Goal: Task Accomplishment & Management: Manage account settings

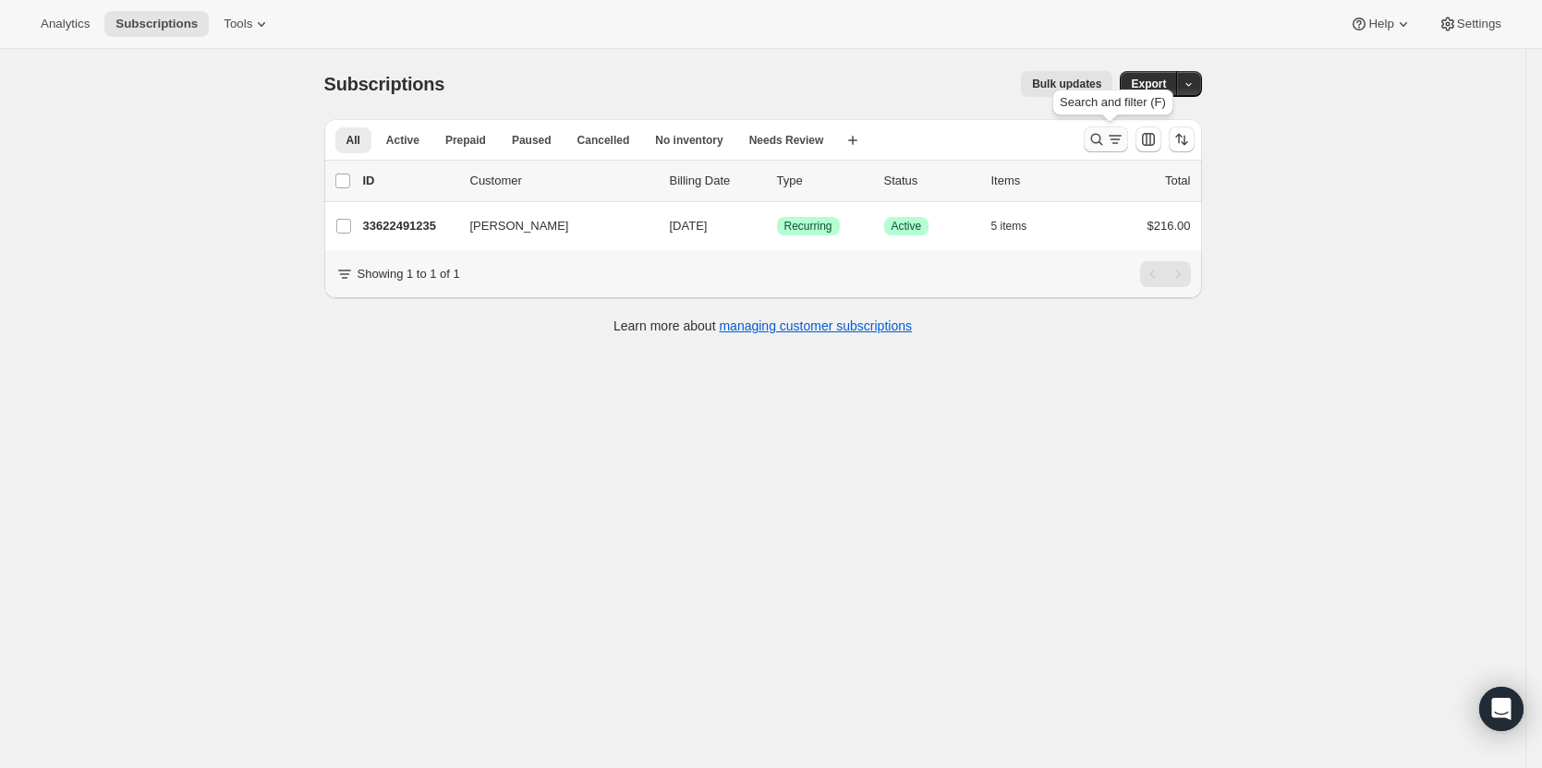
click at [1103, 139] on icon "Search and filter results" at bounding box center [1096, 139] width 18 height 18
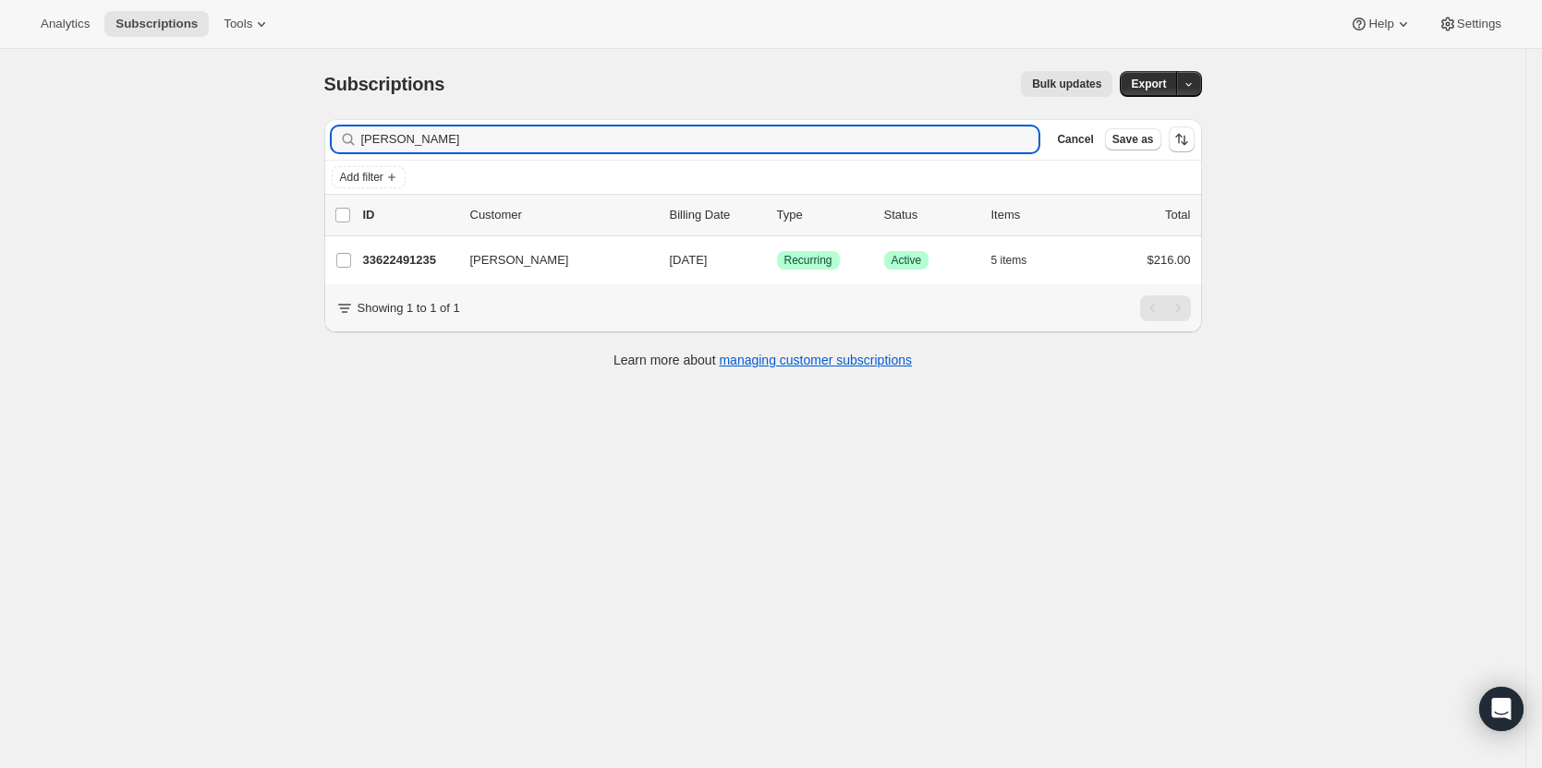
drag, startPoint x: 608, startPoint y: 137, endPoint x: 256, endPoint y: 139, distance: 351.9
click at [254, 139] on div "Subscriptions. This page is ready Subscriptions Bulk updates More actions Bulk …" at bounding box center [762, 433] width 1525 height 768
type input "[PERSON_NAME]"
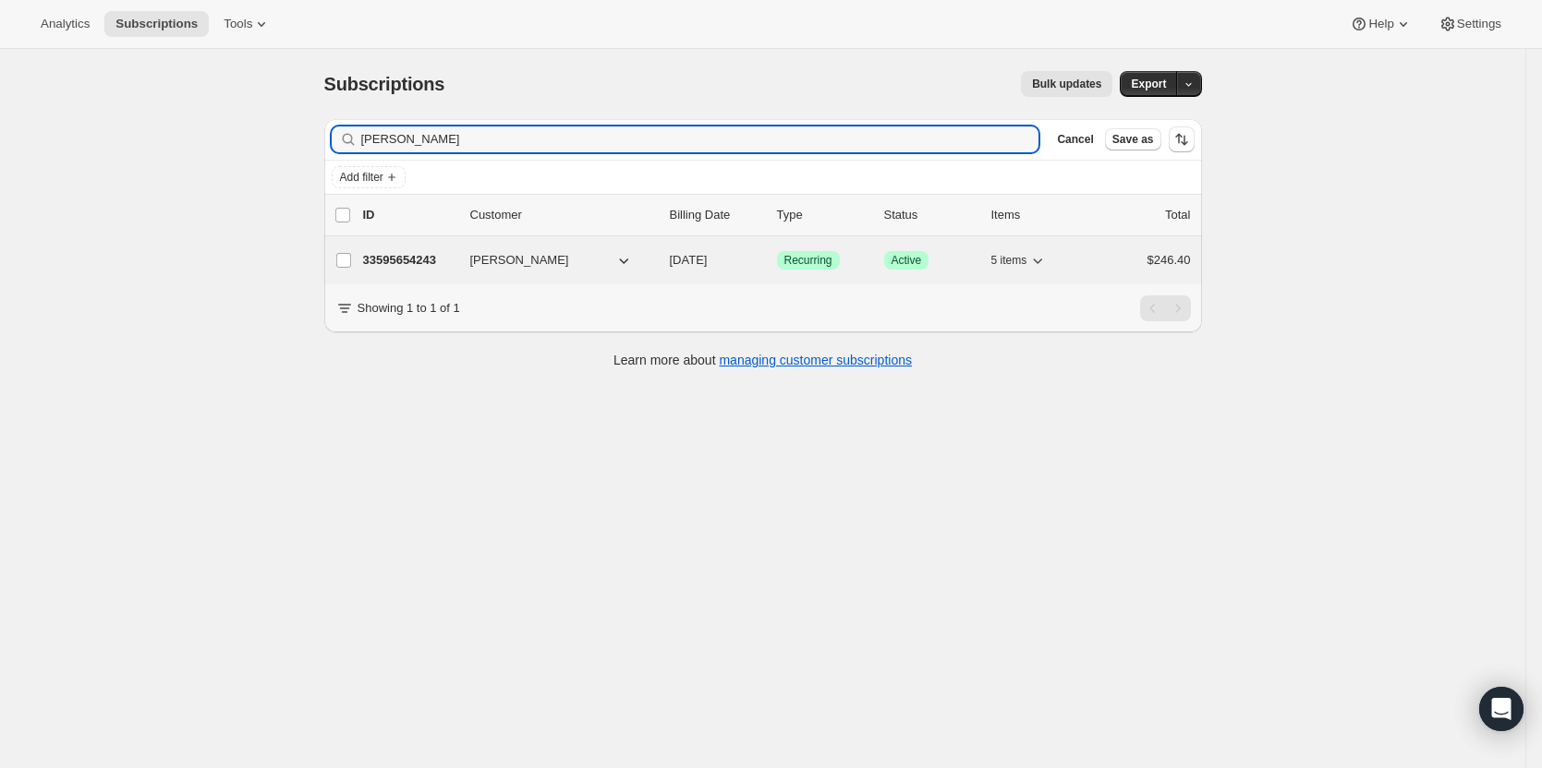
click at [502, 256] on span "[PERSON_NAME]" at bounding box center [519, 260] width 99 height 18
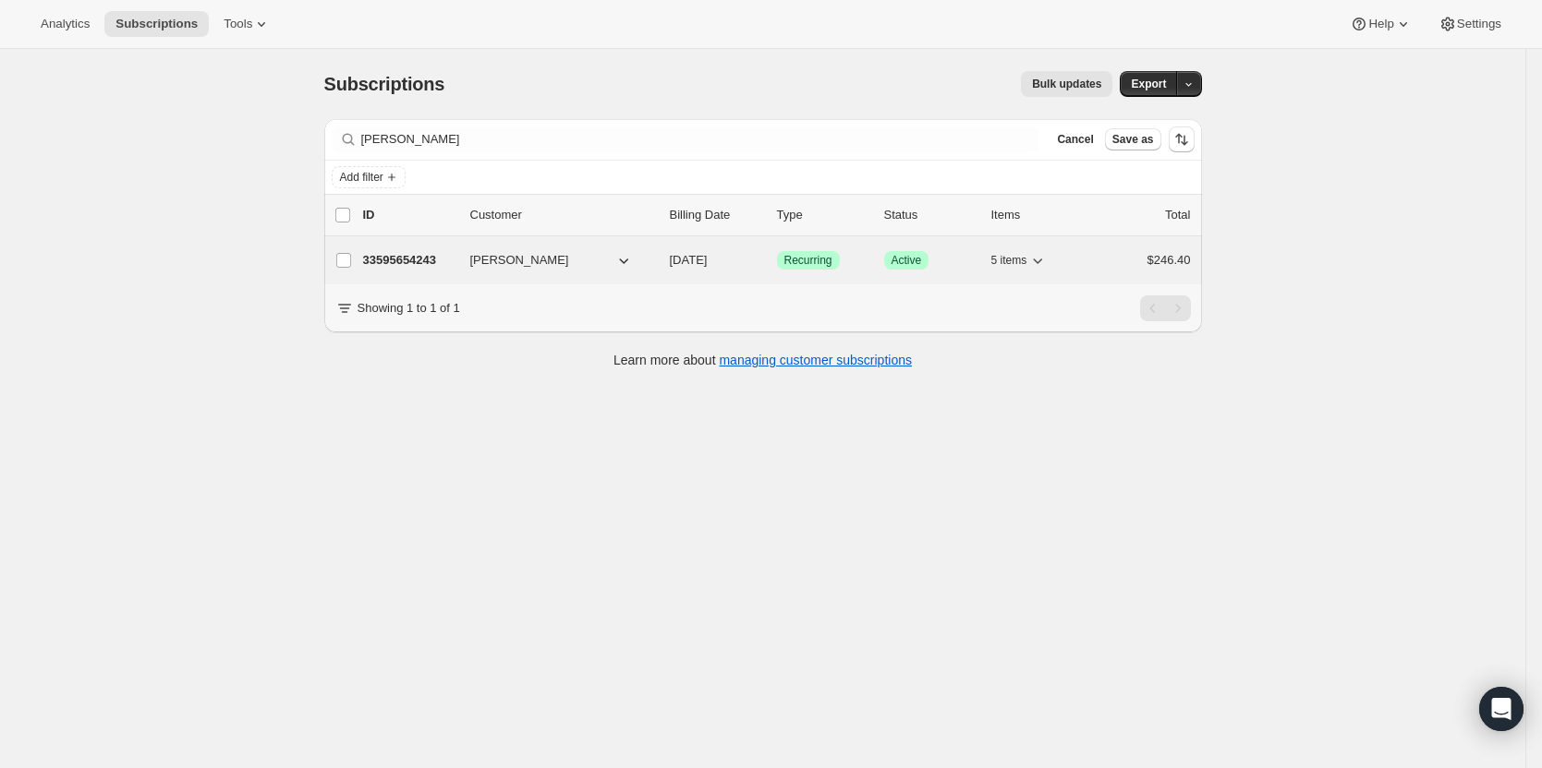
click at [405, 265] on p "33595654243" at bounding box center [409, 260] width 92 height 18
